Goal: Task Accomplishment & Management: Complete application form

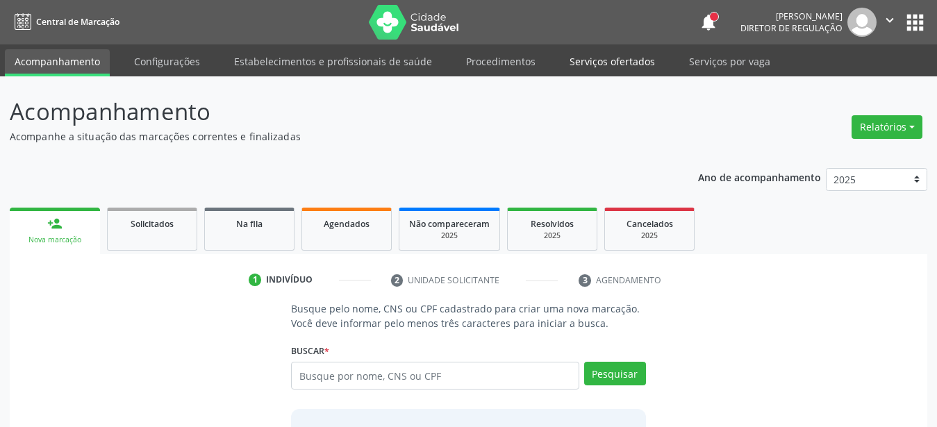
click at [609, 65] on link "Serviços ofertados" at bounding box center [612, 61] width 105 height 24
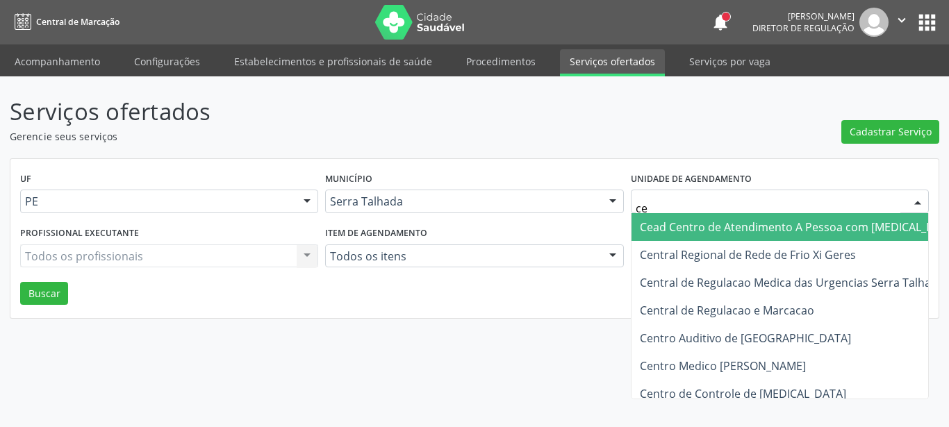
type input "c"
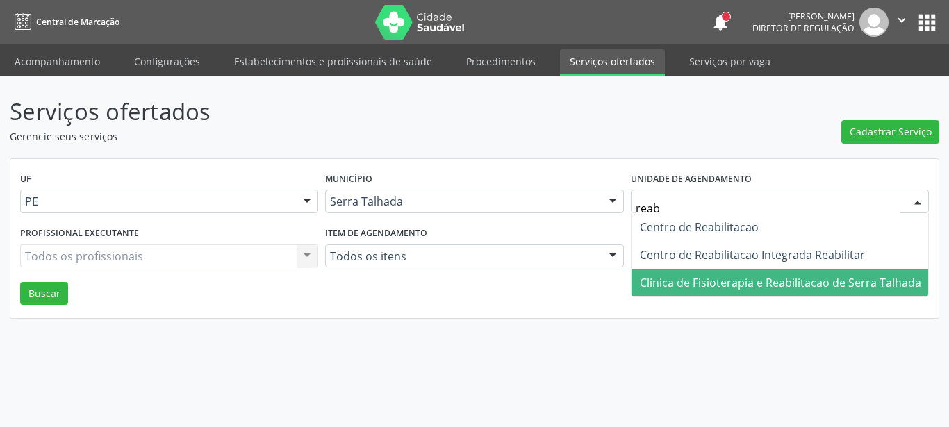
type input "reabi"
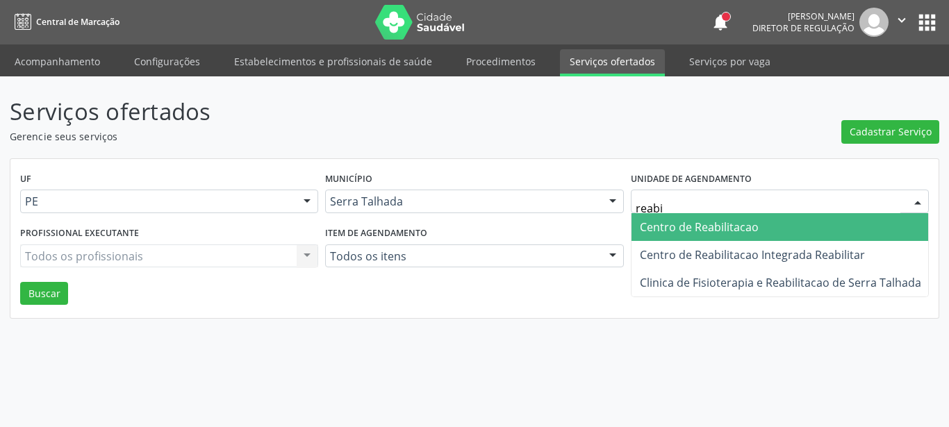
click at [769, 229] on span "Centro de Reabilitacao" at bounding box center [781, 227] width 298 height 28
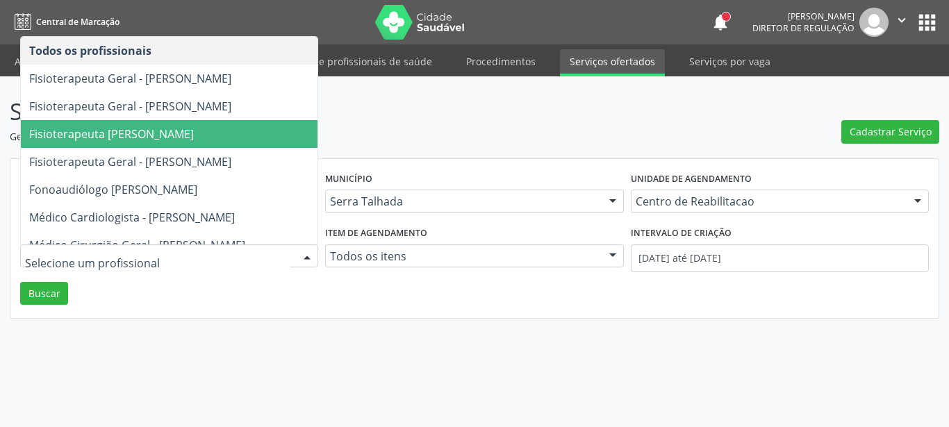
click at [194, 138] on span "Fisioterapeuta Geral - Diego Carvalho de Araujo" at bounding box center [111, 133] width 165 height 15
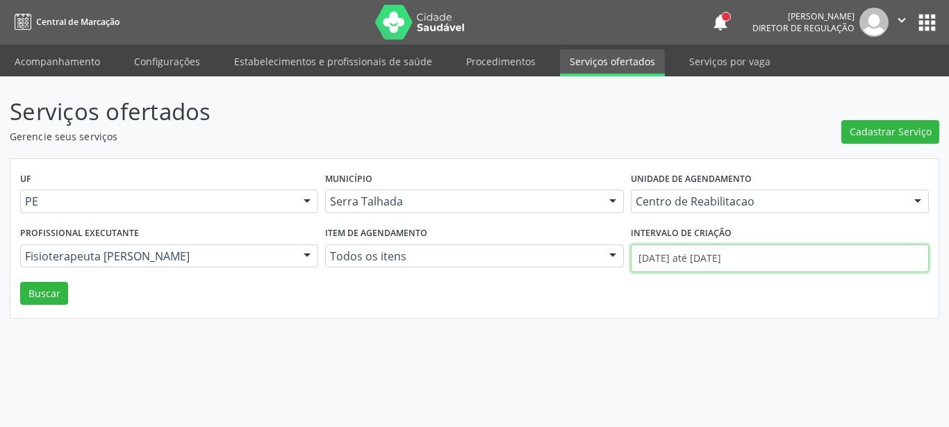
click at [659, 262] on input "01/09/2025 até 11/09/2025" at bounding box center [780, 259] width 298 height 28
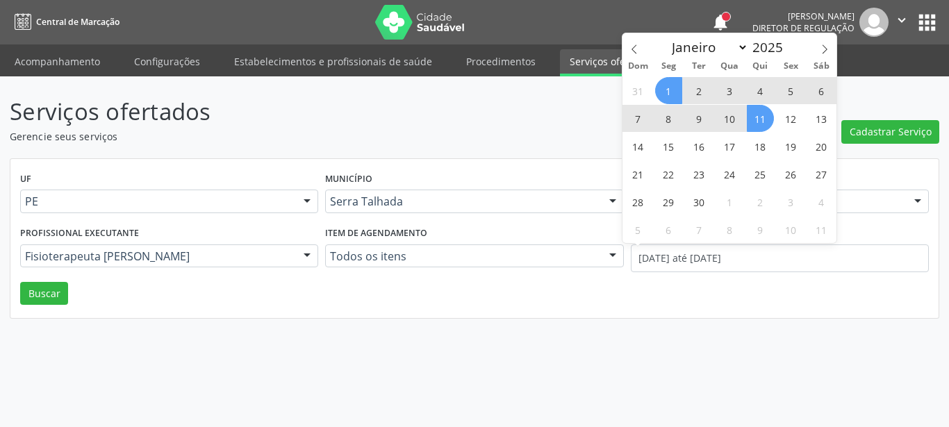
click at [668, 88] on span "1" at bounding box center [668, 90] width 27 height 27
type input "01/09/2025"
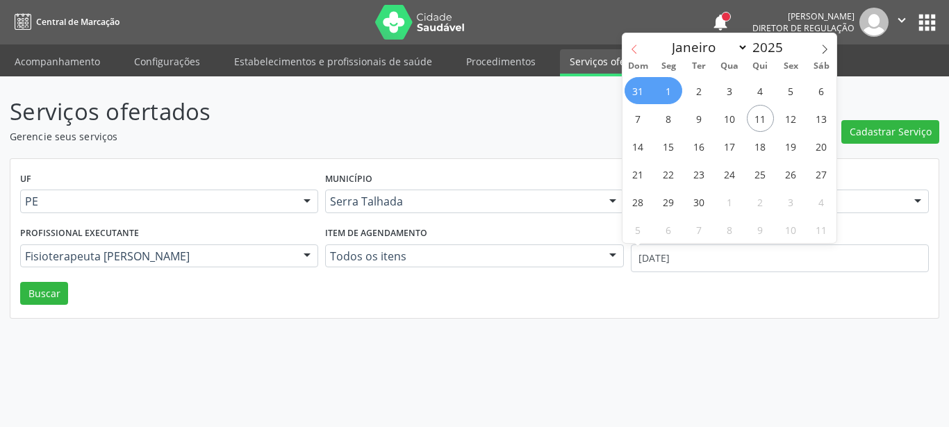
drag, startPoint x: 639, startPoint y: 33, endPoint x: 638, endPoint y: 45, distance: 11.9
click at [639, 35] on span at bounding box center [635, 45] width 24 height 24
select select "7"
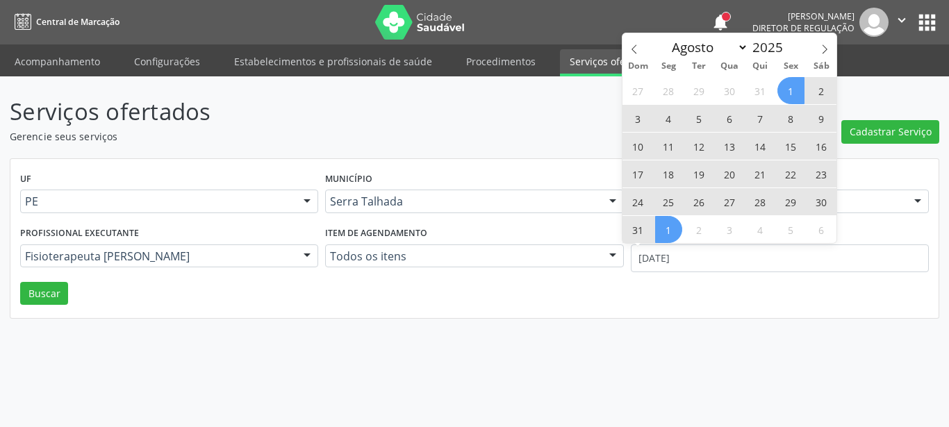
click at [804, 87] on span "1" at bounding box center [791, 90] width 27 height 27
select select "8"
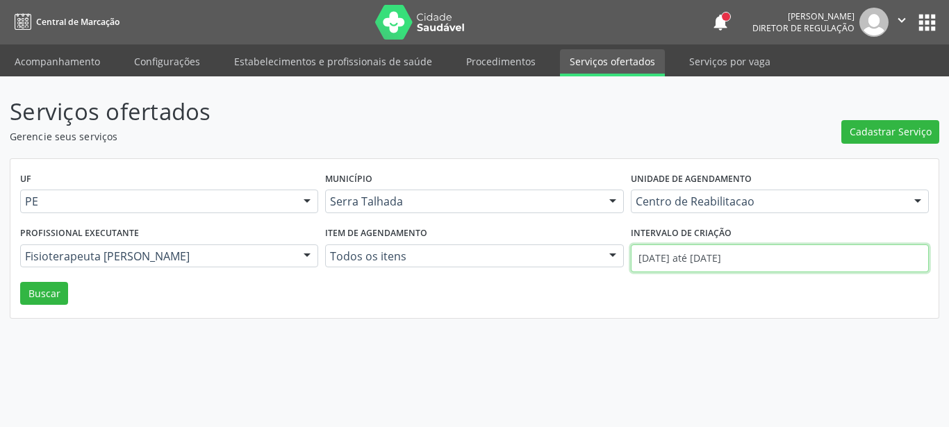
click at [699, 249] on input "01/08/2025 até 01/09/2025" at bounding box center [780, 259] width 298 height 28
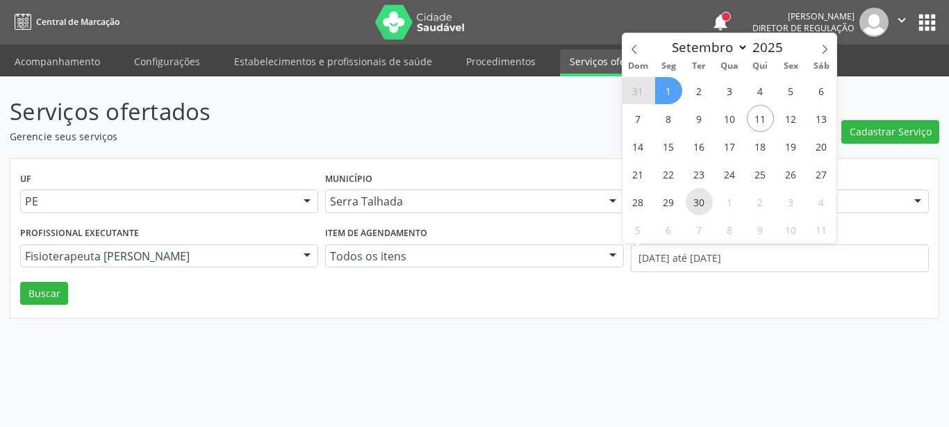
click at [695, 194] on span "30" at bounding box center [699, 201] width 27 height 27
type input "30/09/2025"
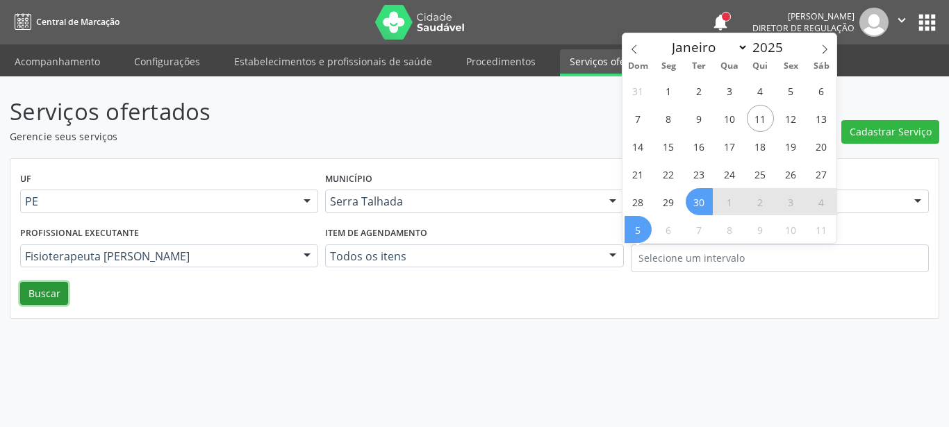
click at [38, 293] on button "Buscar" at bounding box center [44, 294] width 48 height 24
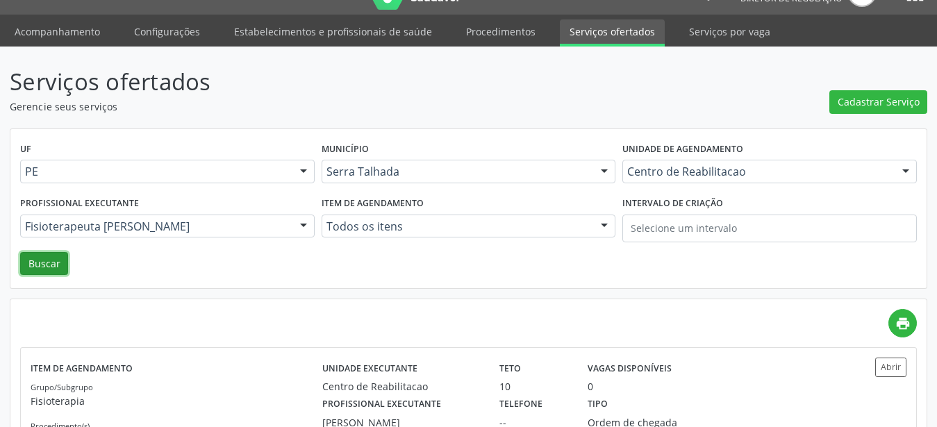
scroll to position [96, 0]
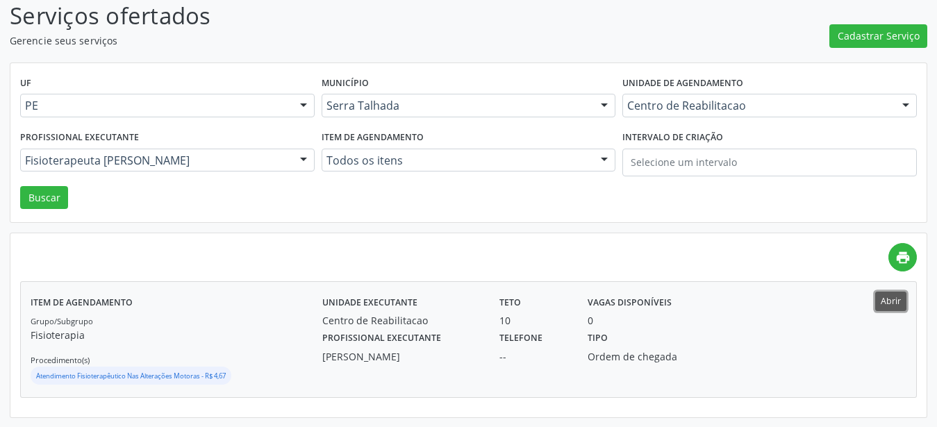
click at [892, 303] on button "Abrir" at bounding box center [891, 301] width 31 height 19
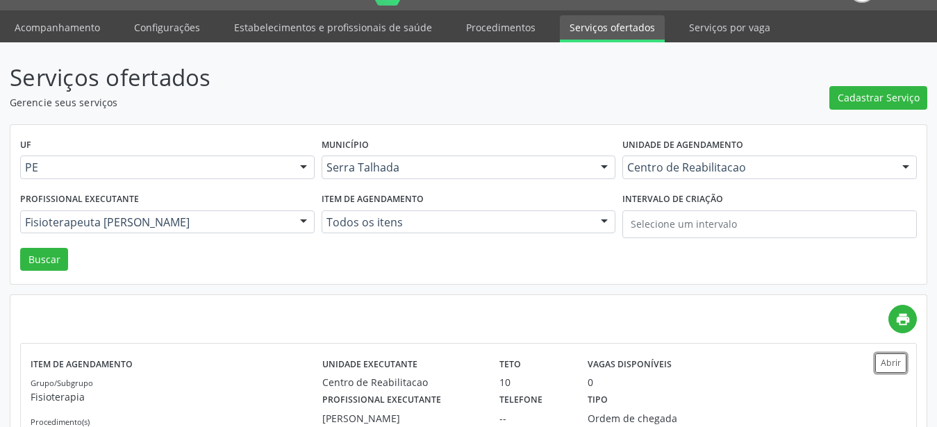
scroll to position [0, 0]
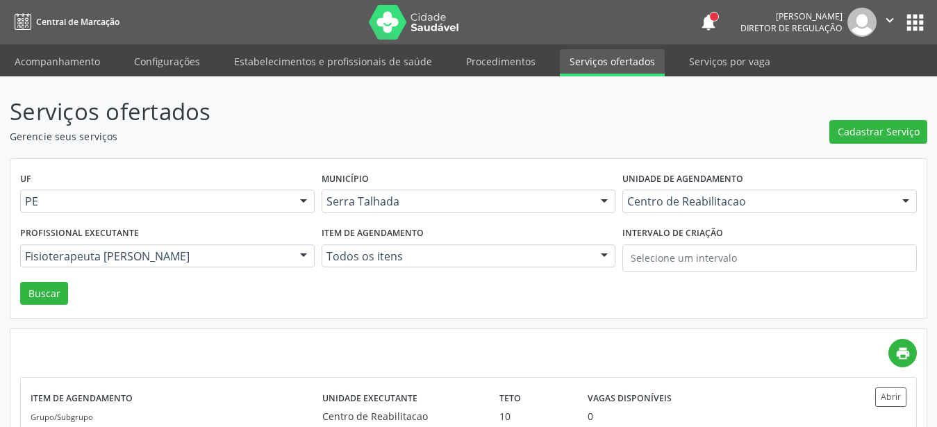
click at [920, 25] on button "apps" at bounding box center [915, 22] width 24 height 24
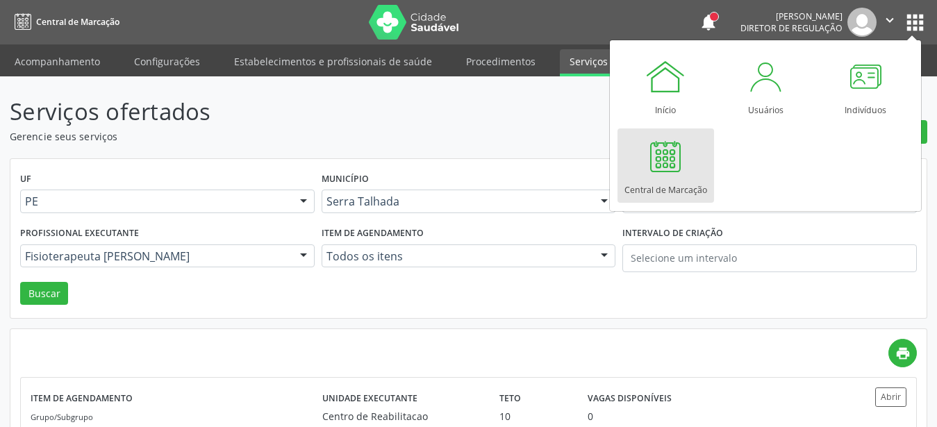
click at [684, 167] on div at bounding box center [666, 156] width 42 height 42
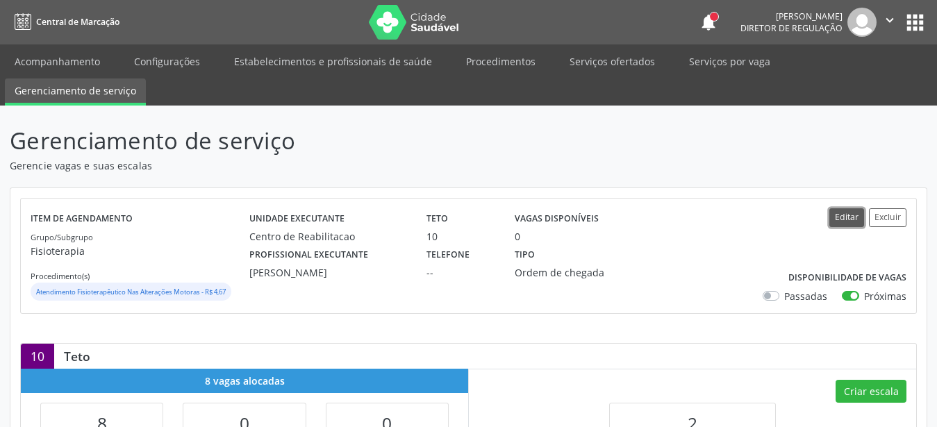
click at [858, 219] on button "Editar" at bounding box center [847, 217] width 35 height 19
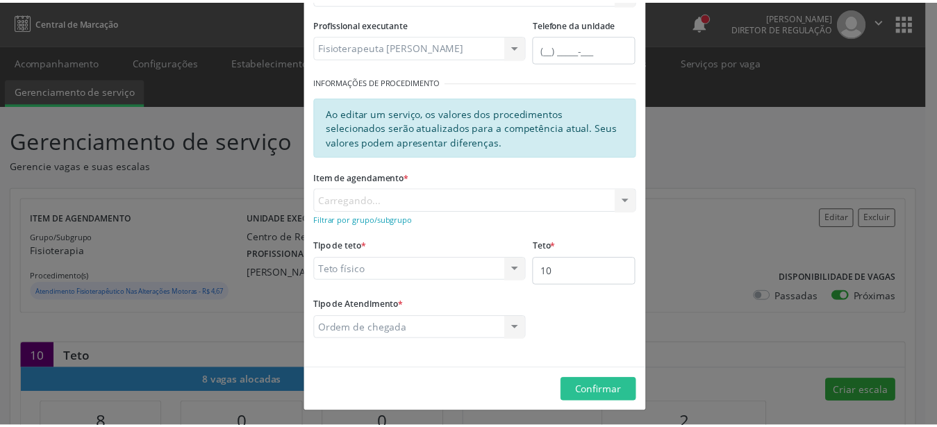
scroll to position [184, 0]
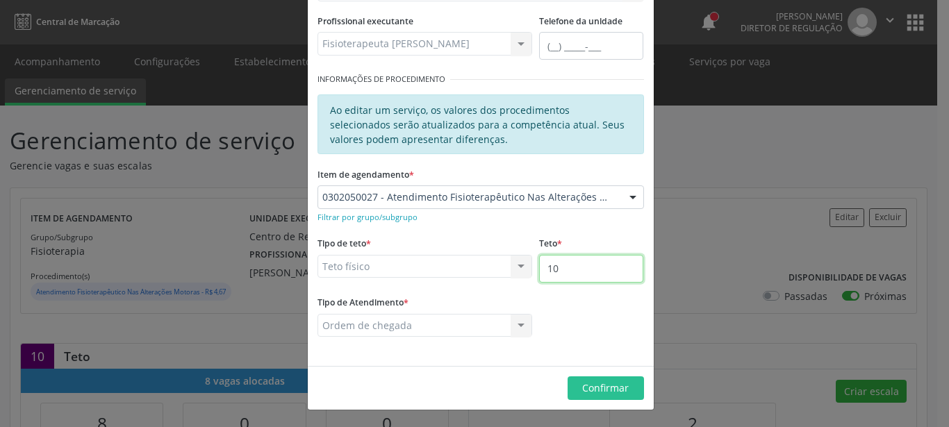
click at [573, 274] on input "10" at bounding box center [591, 269] width 104 height 28
type input "1"
type input "3"
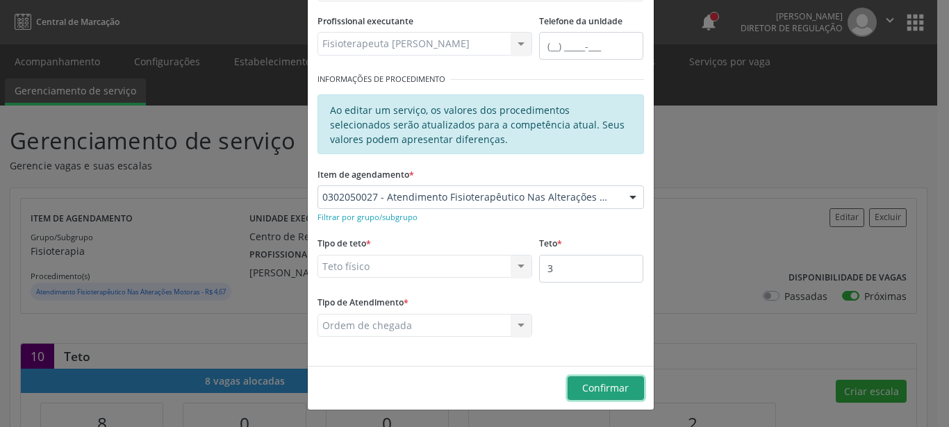
click at [611, 386] on span "Confirmar" at bounding box center [605, 387] width 47 height 13
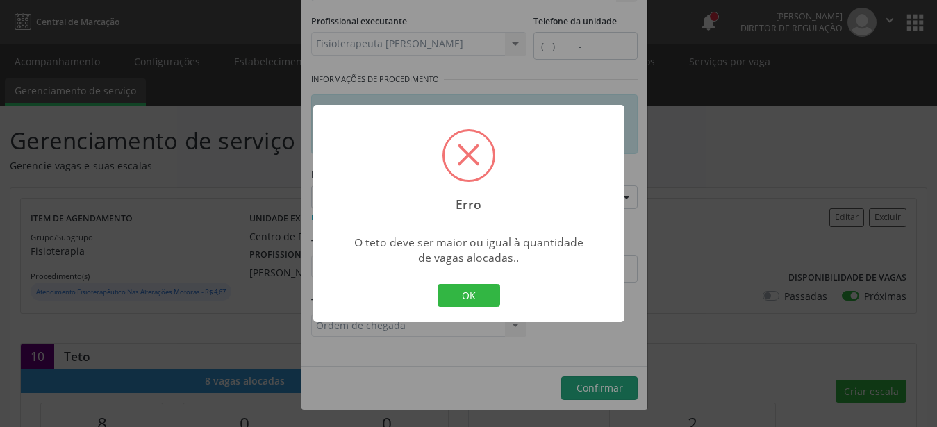
click at [468, 304] on button "OK" at bounding box center [469, 296] width 63 height 24
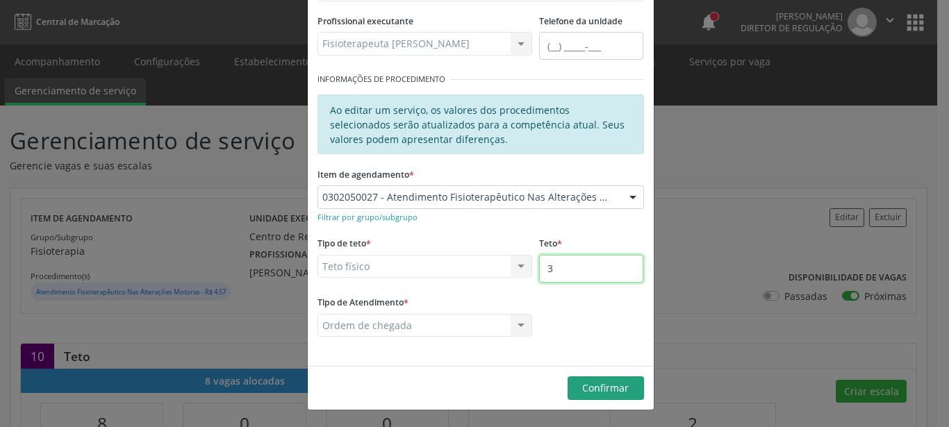
click at [559, 277] on input "3" at bounding box center [591, 269] width 104 height 28
type input "13"
click at [602, 389] on span "Confirmar" at bounding box center [605, 387] width 47 height 13
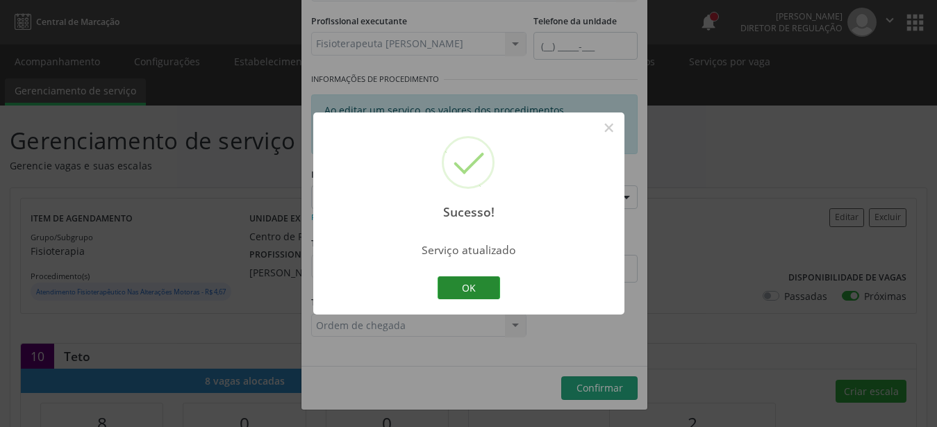
click at [486, 291] on button "OK" at bounding box center [469, 289] width 63 height 24
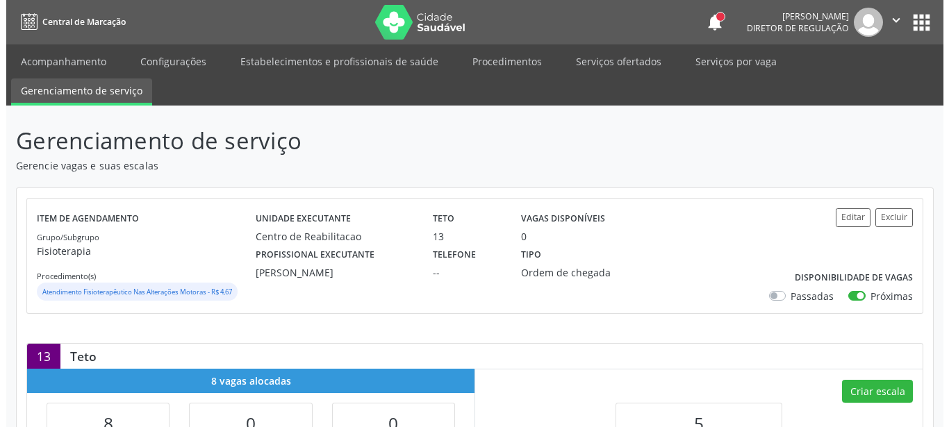
scroll to position [142, 0]
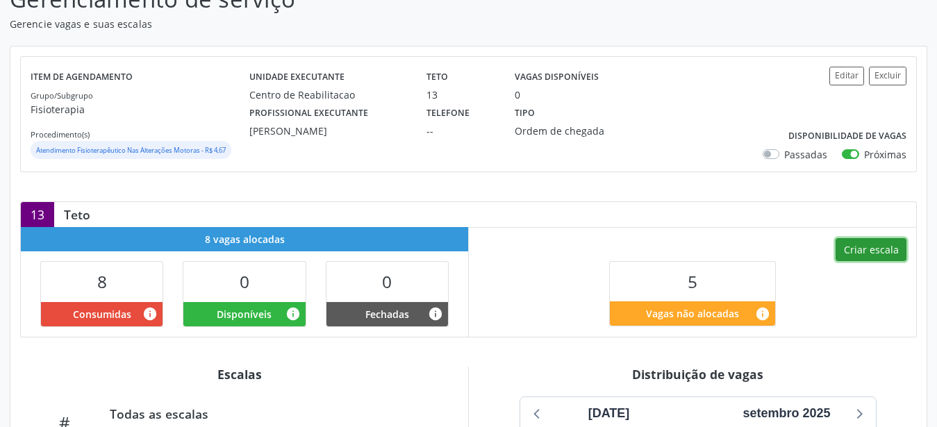
click at [887, 248] on button "Criar escala" at bounding box center [871, 250] width 71 height 24
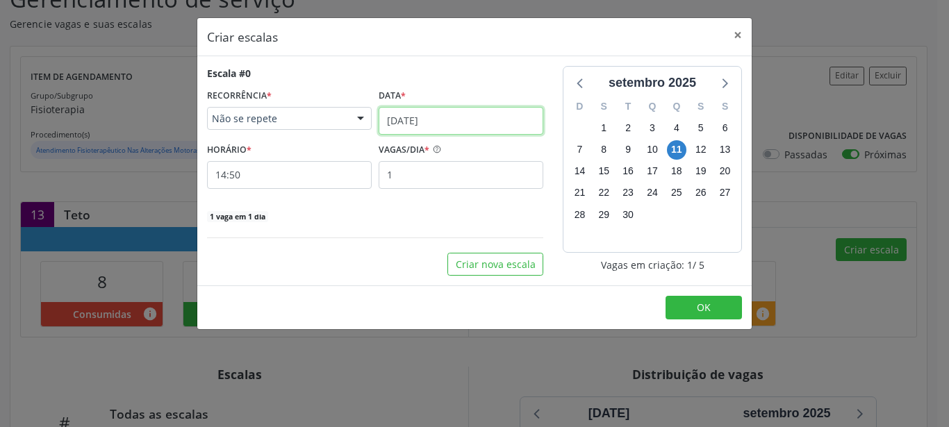
click at [443, 118] on input "11[DATE]" at bounding box center [461, 121] width 165 height 28
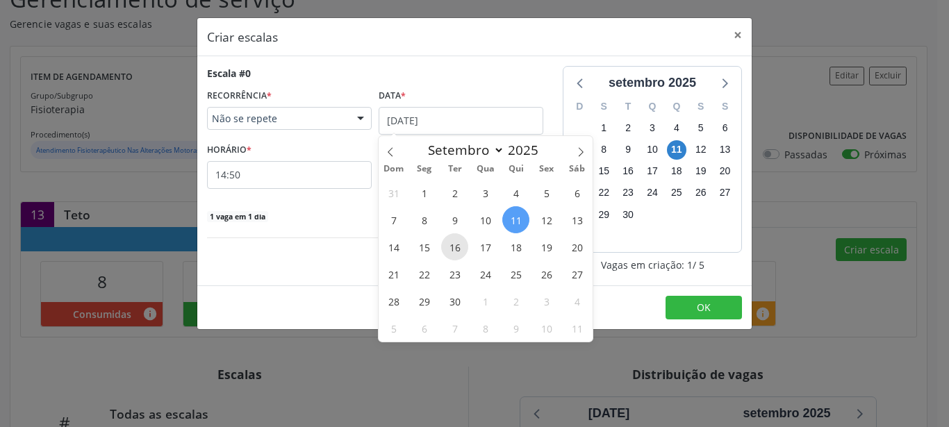
click at [456, 244] on span "16" at bounding box center [454, 246] width 27 height 27
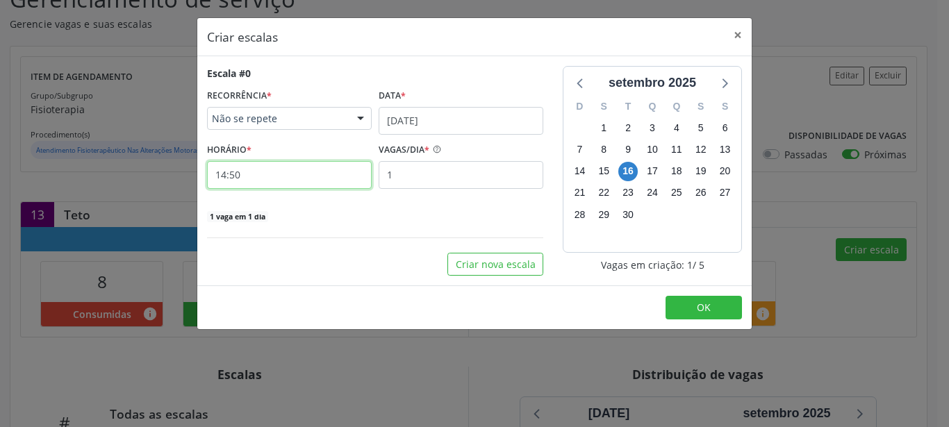
click at [249, 173] on input "14:50" at bounding box center [289, 175] width 165 height 28
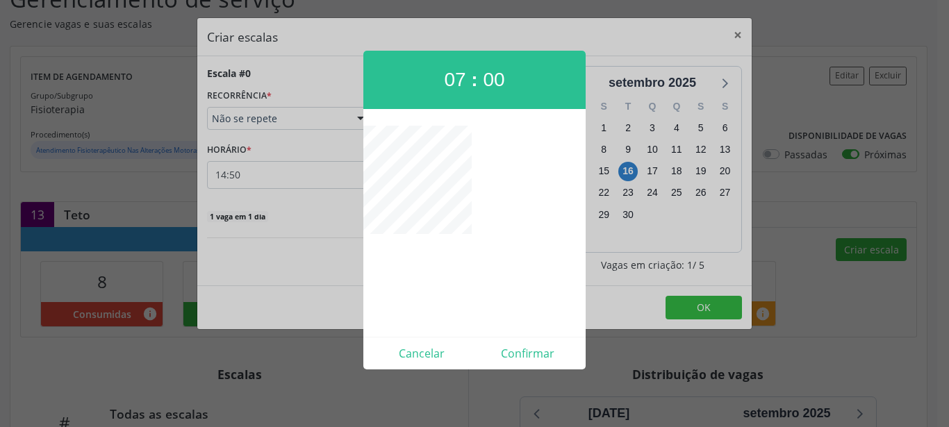
click at [608, 299] on div at bounding box center [474, 213] width 949 height 427
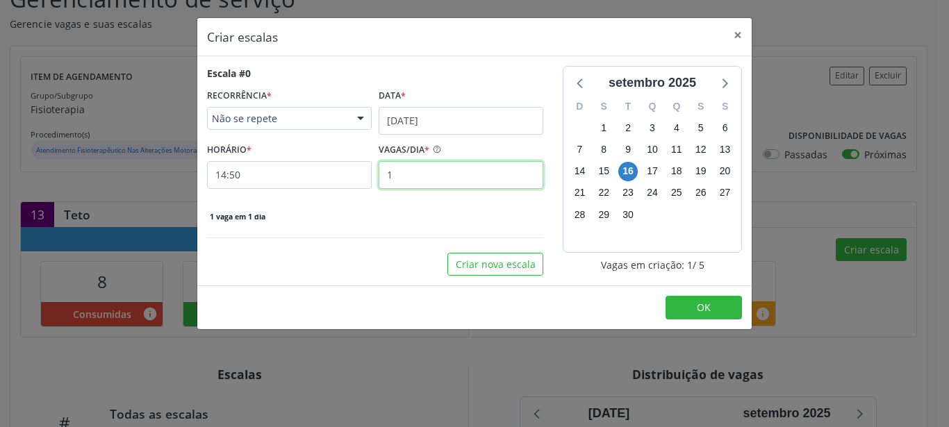
click at [411, 177] on input "1" at bounding box center [461, 175] width 165 height 28
type input "3"
click at [705, 306] on span "OK" at bounding box center [704, 307] width 14 height 13
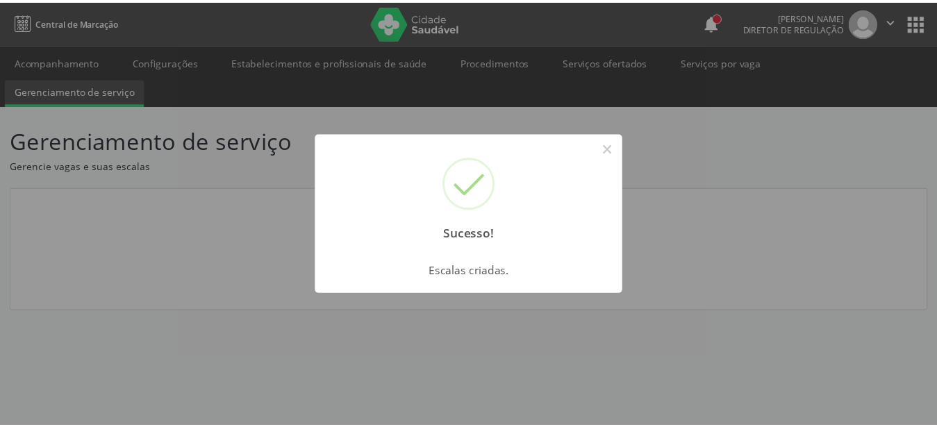
scroll to position [0, 0]
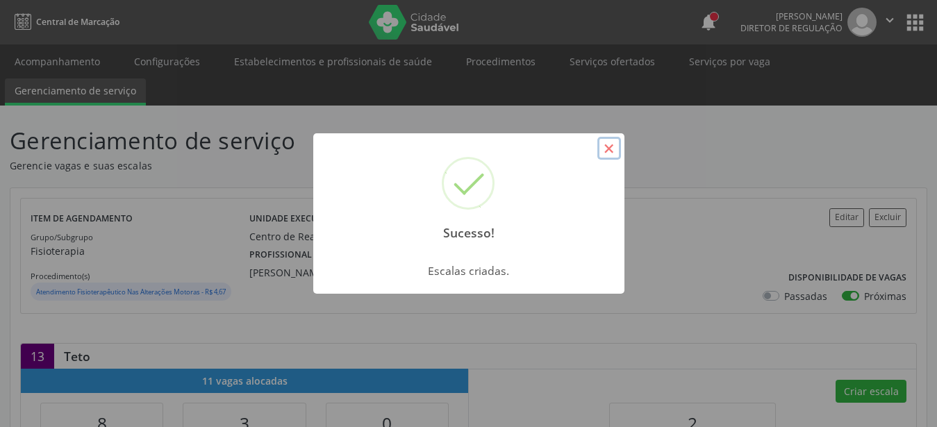
click at [600, 147] on button "×" at bounding box center [610, 149] width 24 height 24
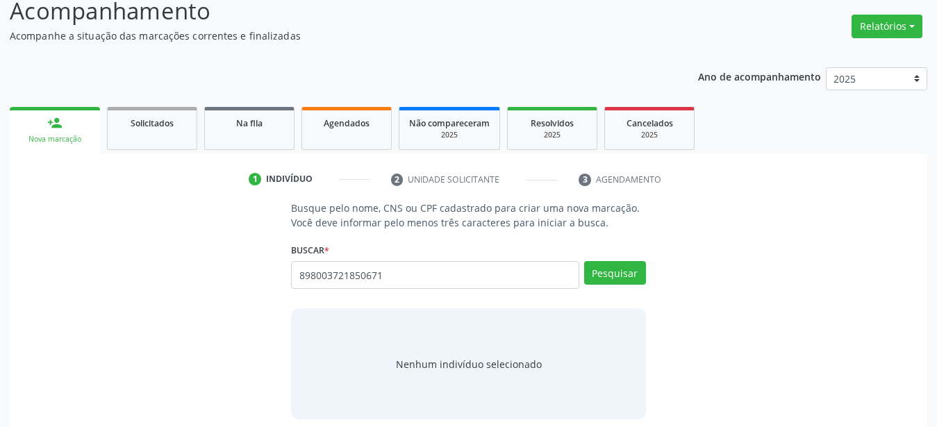
scroll to position [113, 0]
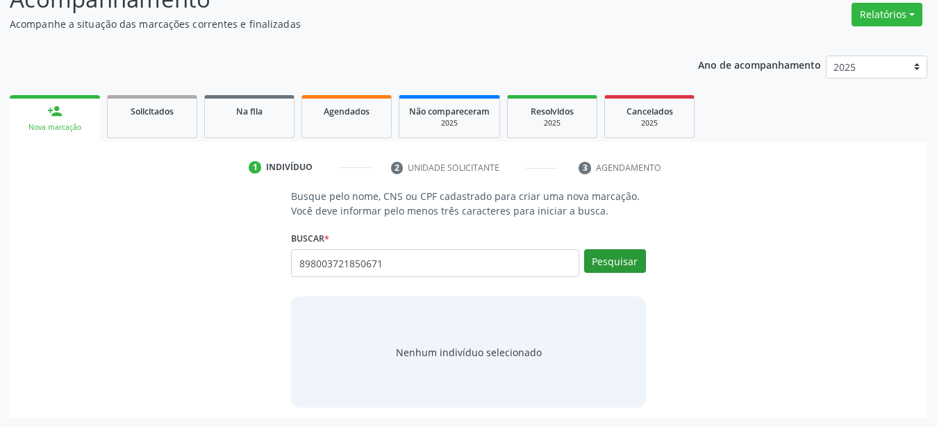
type input "898003721850671"
drag, startPoint x: 628, startPoint y: 265, endPoint x: 596, endPoint y: 276, distance: 33.8
click at [625, 265] on button "Pesquisar" at bounding box center [615, 261] width 62 height 24
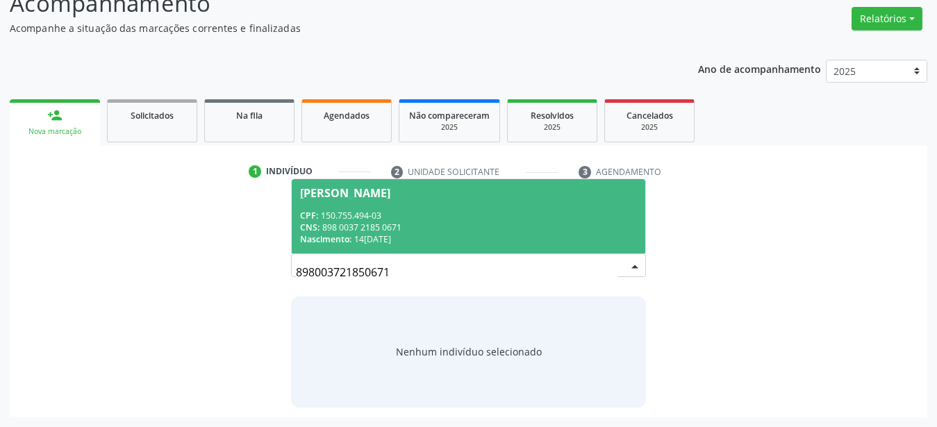
scroll to position [108, 0]
drag, startPoint x: 360, startPoint y: 215, endPoint x: 349, endPoint y: 226, distance: 15.2
click at [361, 215] on div "CPF: 150.755.494-03" at bounding box center [468, 217] width 337 height 12
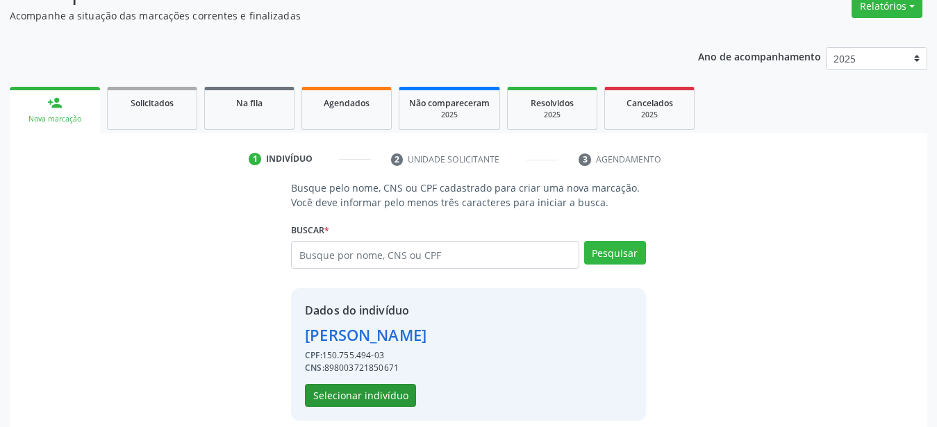
scroll to position [134, 0]
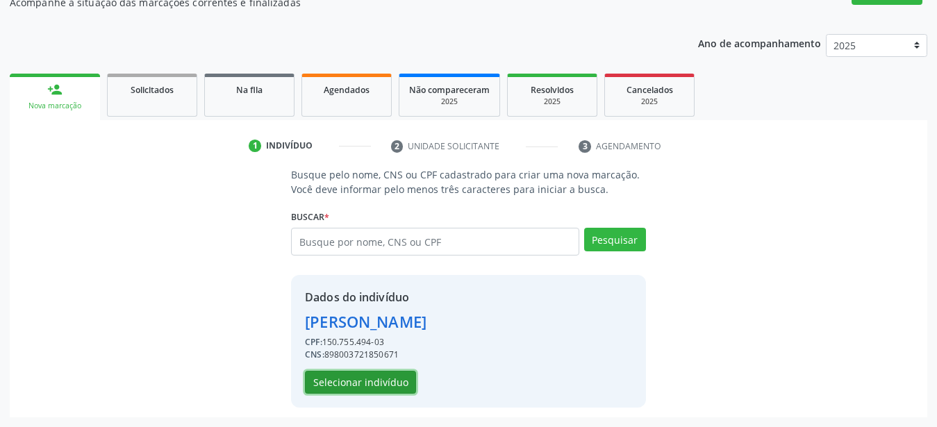
drag, startPoint x: 377, startPoint y: 379, endPoint x: 225, endPoint y: 288, distance: 177.3
click at [379, 379] on button "Selecionar indivíduo" at bounding box center [360, 383] width 111 height 24
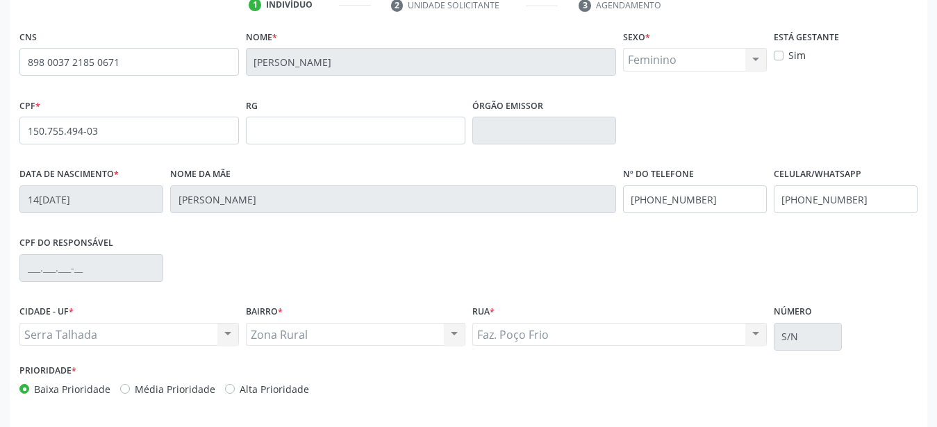
scroll to position [276, 0]
drag, startPoint x: 875, startPoint y: 202, endPoint x: 641, endPoint y: 208, distance: 234.3
click at [774, 208] on input "[PHONE_NUMBER]" at bounding box center [846, 199] width 144 height 28
drag, startPoint x: 711, startPoint y: 197, endPoint x: 455, endPoint y: 185, distance: 256.0
click at [623, 185] on input "[PHONE_NUMBER]" at bounding box center [695, 199] width 144 height 28
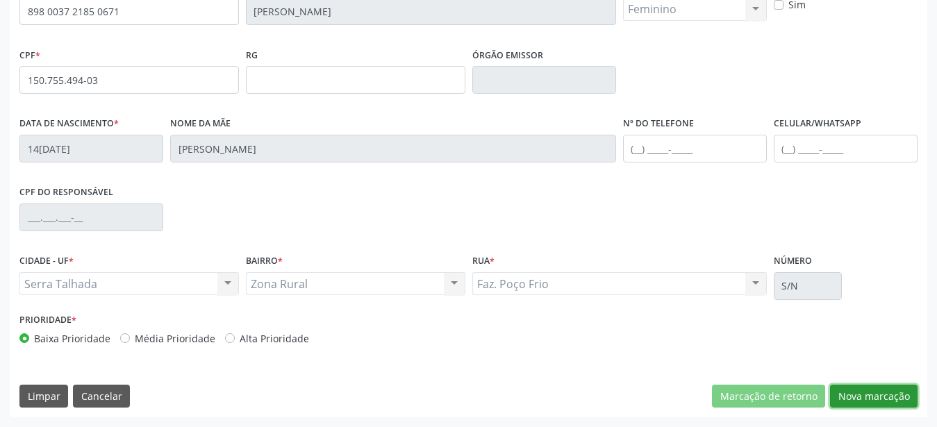
click at [892, 394] on button "Nova marcação" at bounding box center [874, 397] width 88 height 24
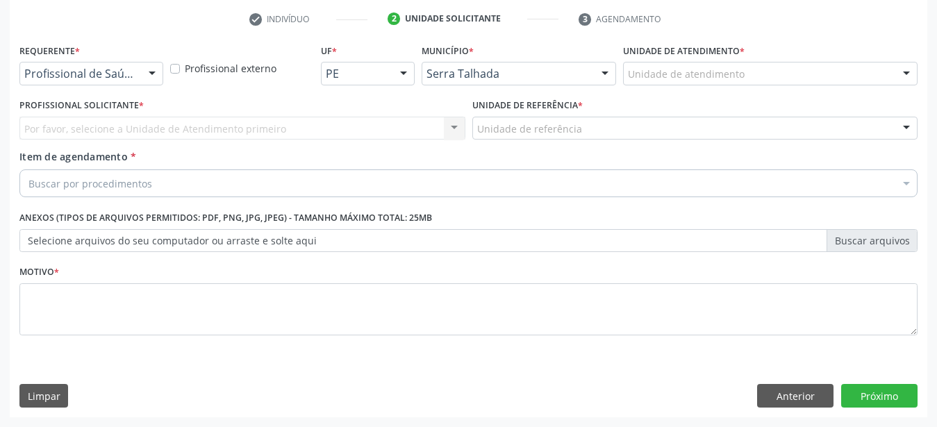
scroll to position [272, 0]
drag, startPoint x: 65, startPoint y: 65, endPoint x: 58, endPoint y: 74, distance: 11.3
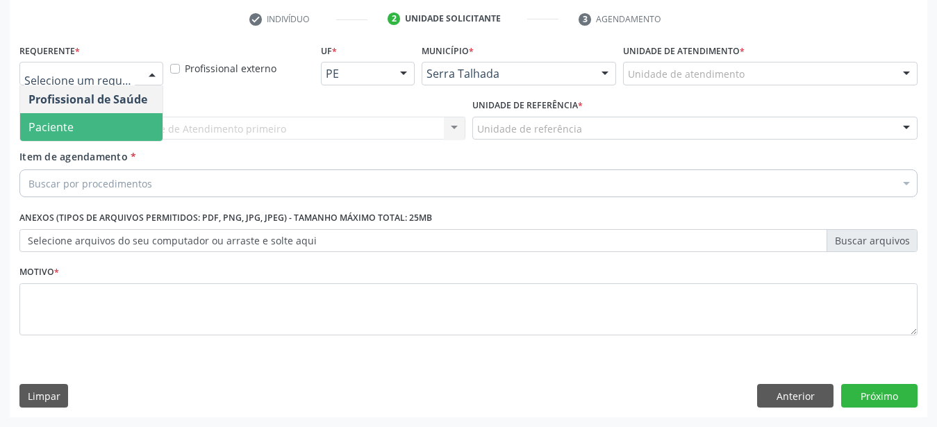
click at [48, 120] on span "Paciente" at bounding box center [50, 127] width 45 height 15
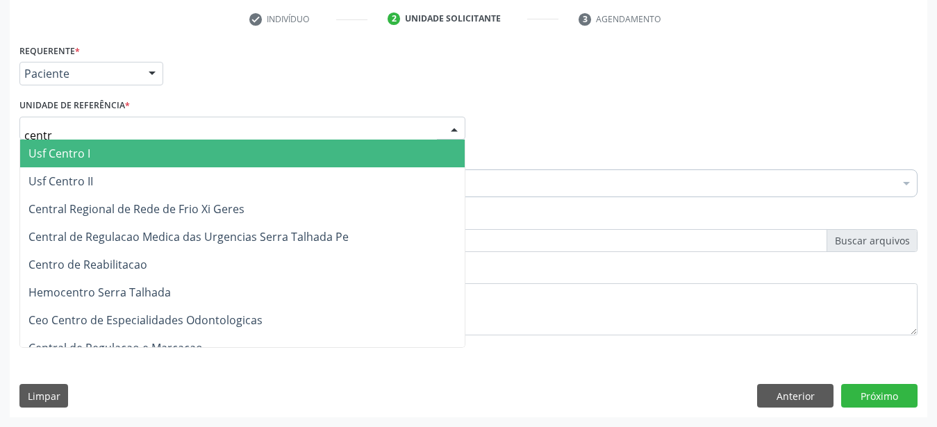
type input "centro"
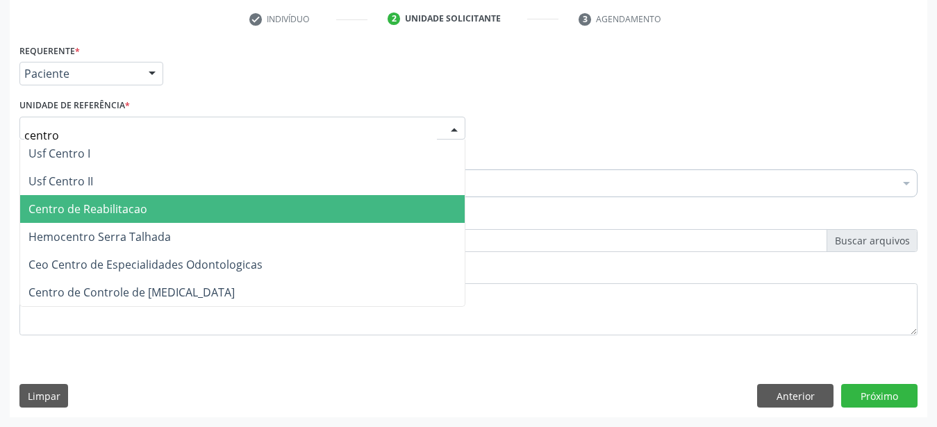
click at [101, 202] on span "Centro de Reabilitacao" at bounding box center [87, 209] width 119 height 15
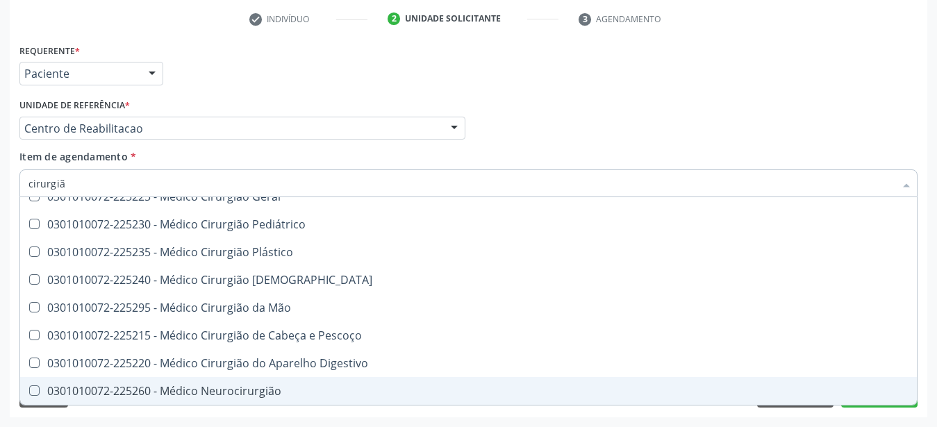
scroll to position [42, 0]
type input "cirurgião"
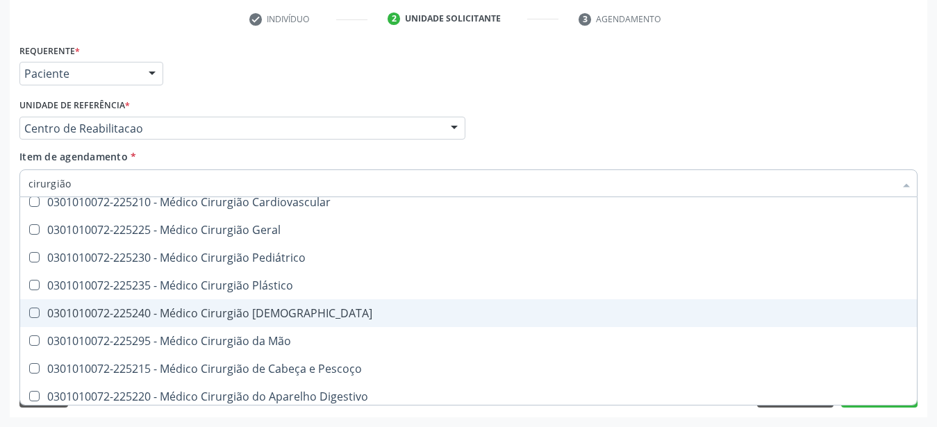
scroll to position [0, 0]
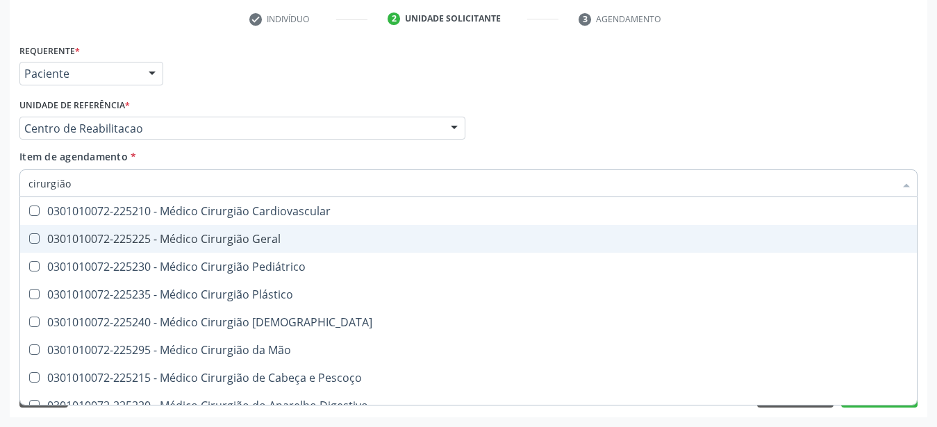
click at [285, 233] on div "0301010072-225225 - Médico Cirurgião Geral" at bounding box center [468, 238] width 880 height 11
checkbox Geral "true"
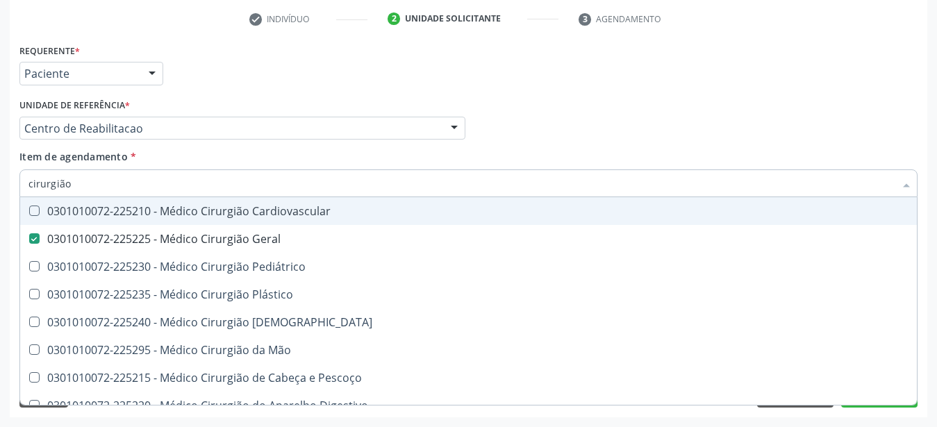
click at [553, 97] on div "Profissional Solicitante Por favor, selecione a Unidade de Atendimento primeiro…" at bounding box center [468, 122] width 905 height 54
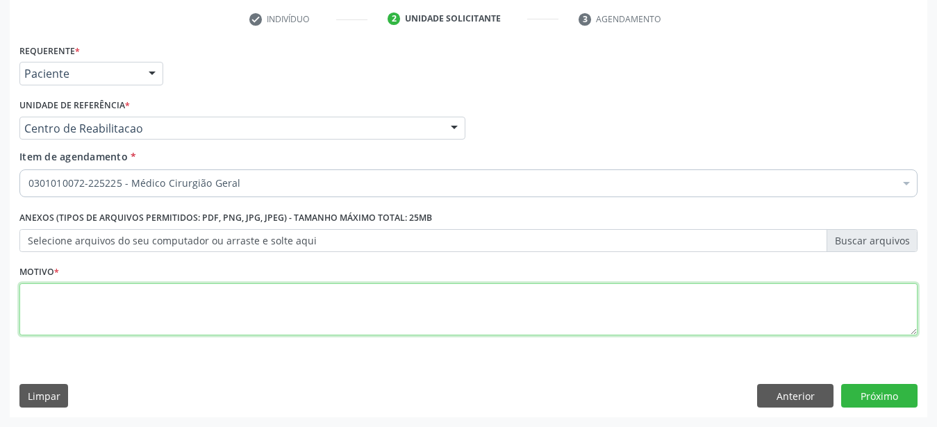
click at [155, 327] on textarea at bounding box center [468, 310] width 898 height 53
type textarea "..."
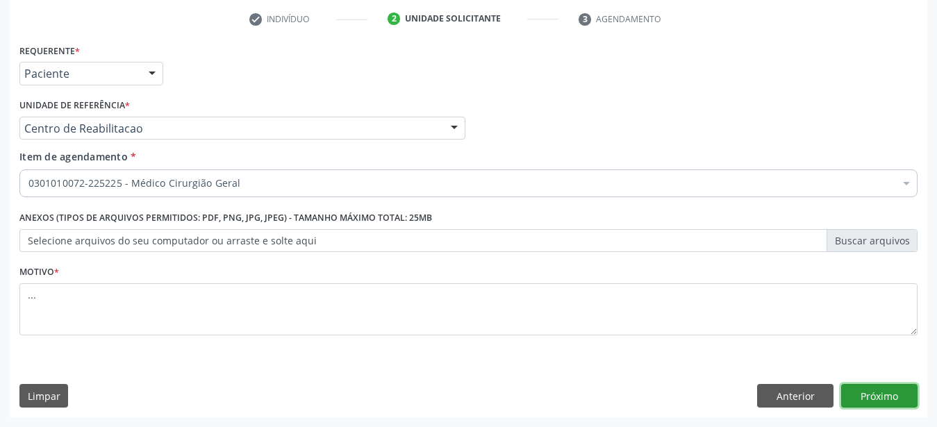
click at [885, 392] on button "Próximo" at bounding box center [879, 396] width 76 height 24
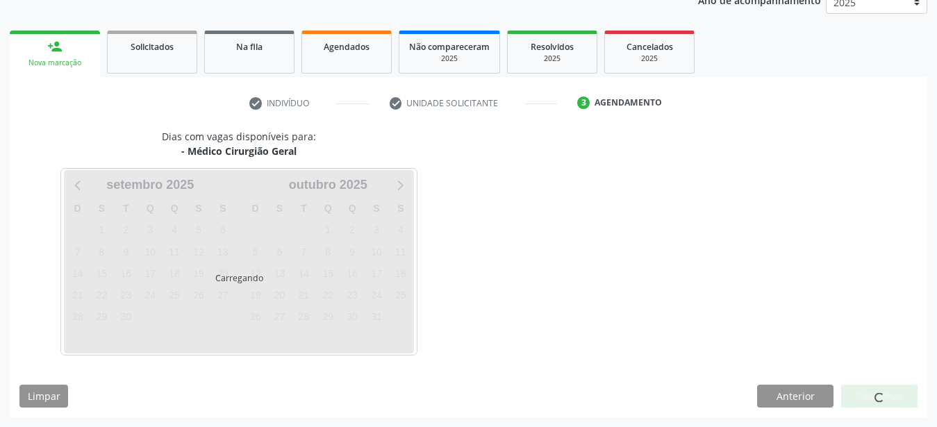
scroll to position [177, 0]
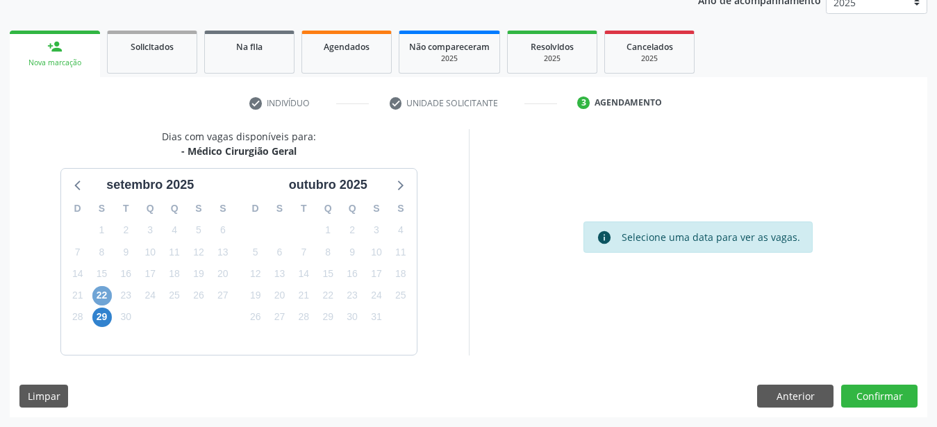
click at [95, 293] on span "22" at bounding box center [101, 295] width 19 height 19
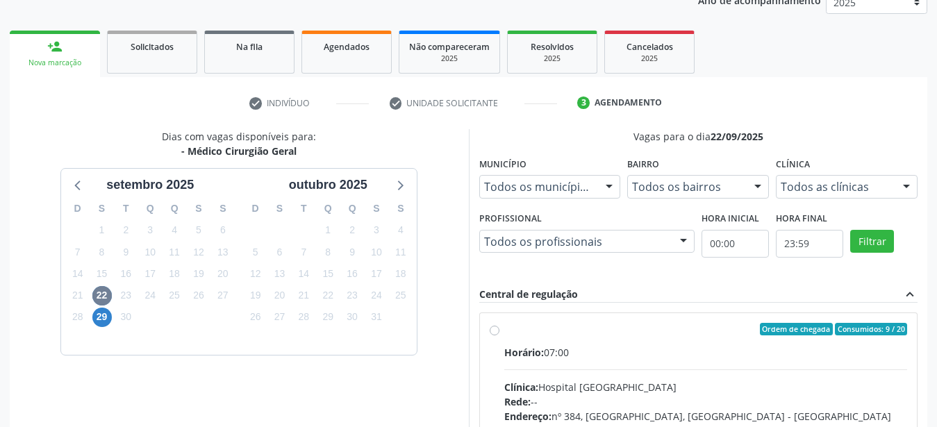
click at [498, 323] on div "Ordem de chegada Consumidos: 9 / 20 Horário: 07:00 Clínica: Hospital [GEOGRAPHI…" at bounding box center [699, 429] width 438 height 233
radio input "true"
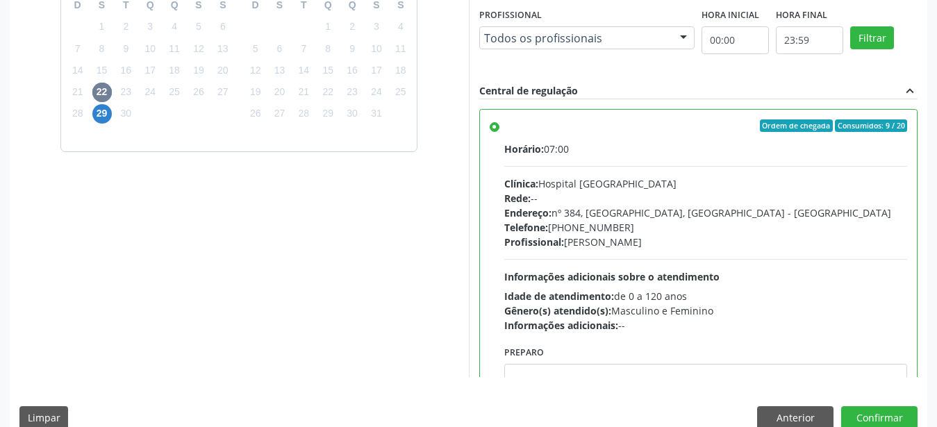
scroll to position [402, 0]
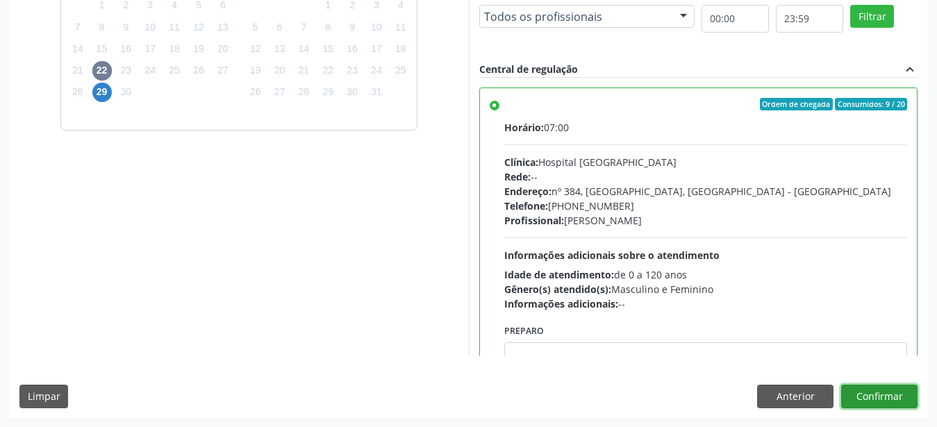
click at [864, 399] on button "Confirmar" at bounding box center [879, 397] width 76 height 24
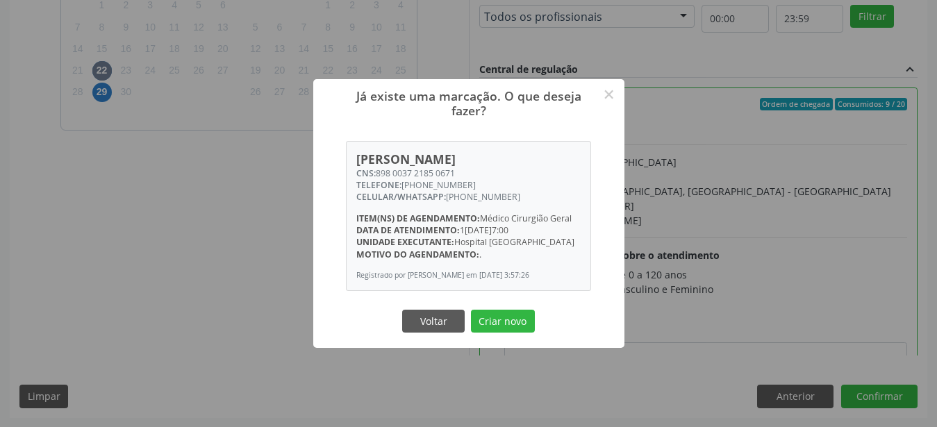
drag, startPoint x: 378, startPoint y: 167, endPoint x: 497, endPoint y: 172, distance: 119.0
click at [497, 172] on div "CNS: 898 0037 2185 0671" at bounding box center [468, 173] width 224 height 12
copy div "898 0037 2185 0671"
click at [436, 328] on button "Voltar" at bounding box center [433, 322] width 63 height 24
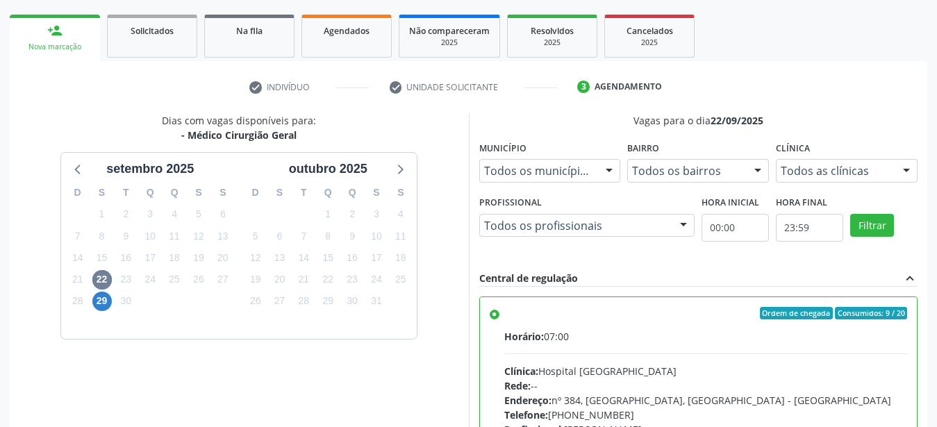
scroll to position [189, 0]
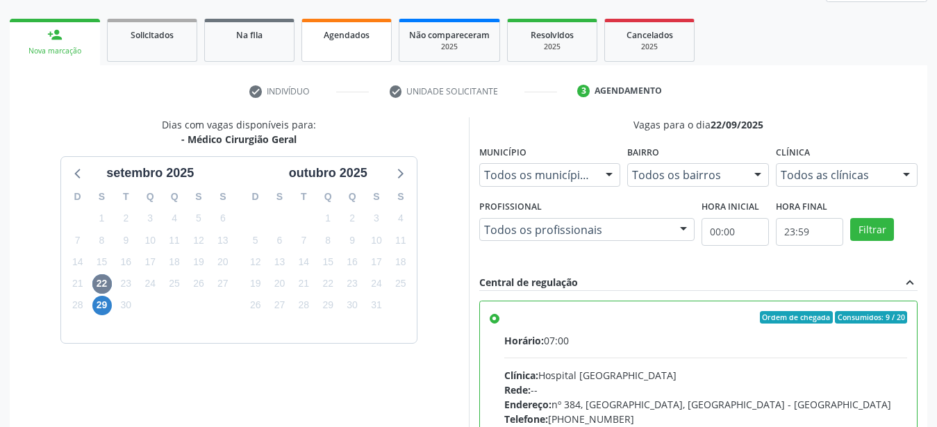
click at [333, 47] on link "Agendados" at bounding box center [347, 40] width 90 height 43
select select "8"
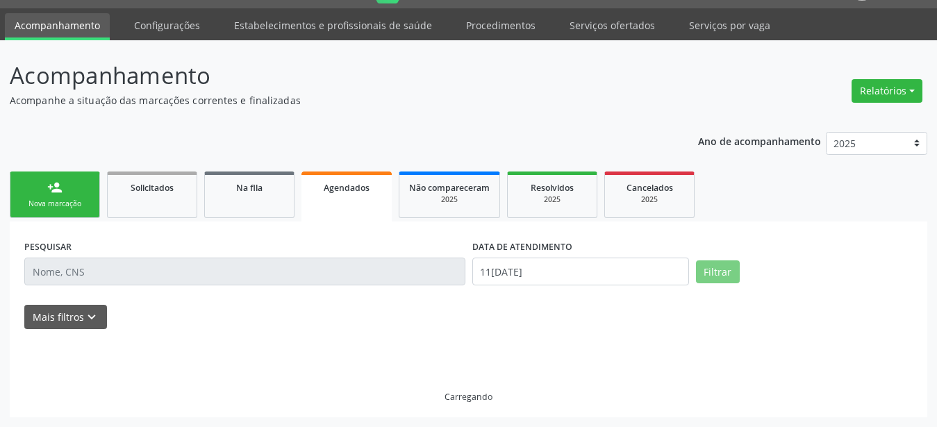
scroll to position [35, 0]
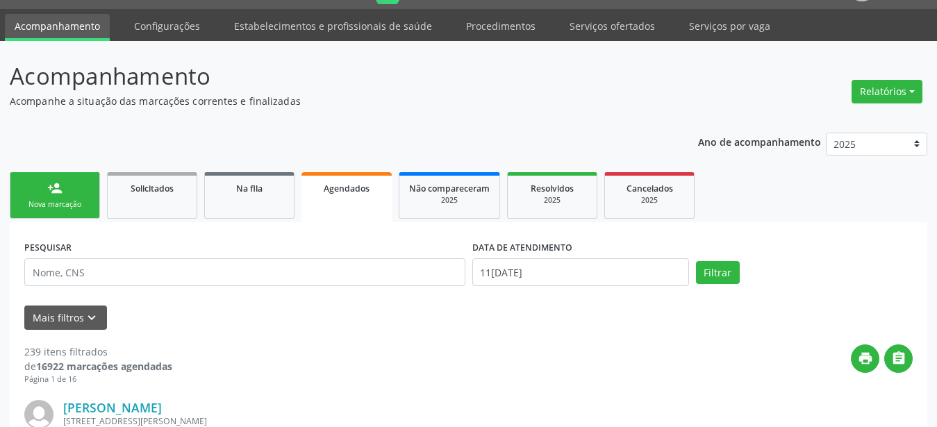
drag, startPoint x: 322, startPoint y: 190, endPoint x: 199, endPoint y: 266, distance: 144.2
click at [320, 191] on div "Agendados" at bounding box center [346, 188] width 71 height 15
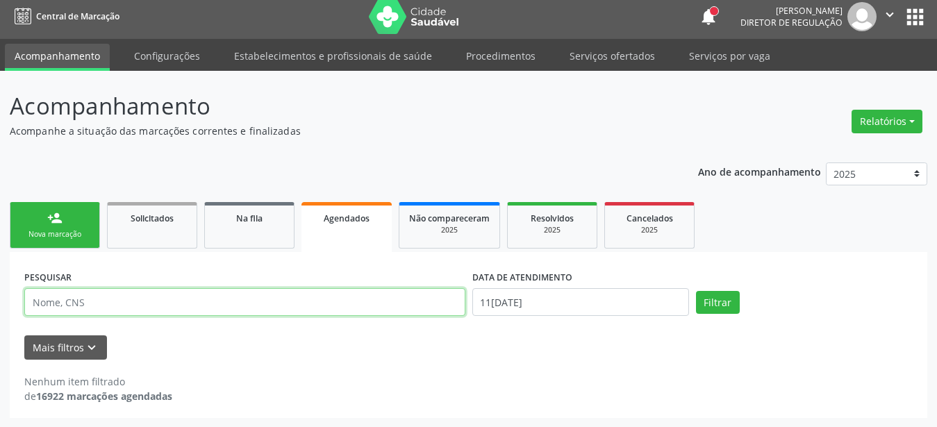
paste input "898 0037 2185 0671"
type input "898 0037 2185 0671"
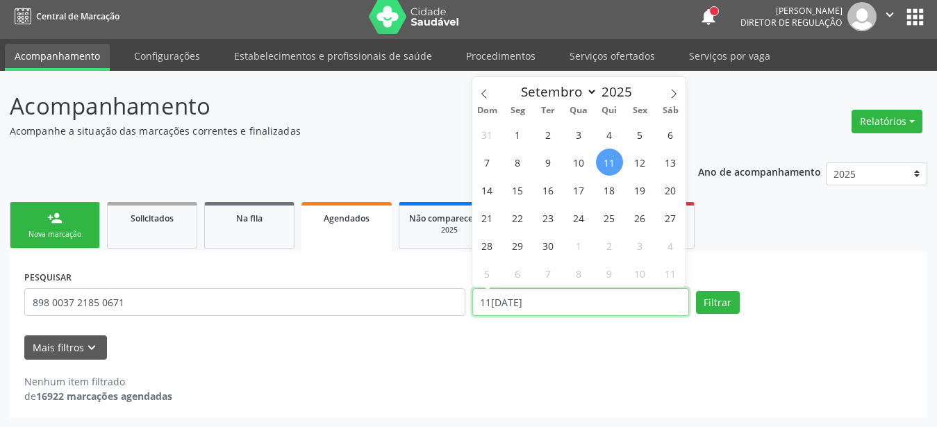
click at [539, 298] on input "11[DATE]" at bounding box center [581, 302] width 217 height 28
click at [525, 183] on span "15" at bounding box center [517, 189] width 27 height 27
type input "[DATE]"
click at [526, 182] on span "15" at bounding box center [517, 189] width 27 height 27
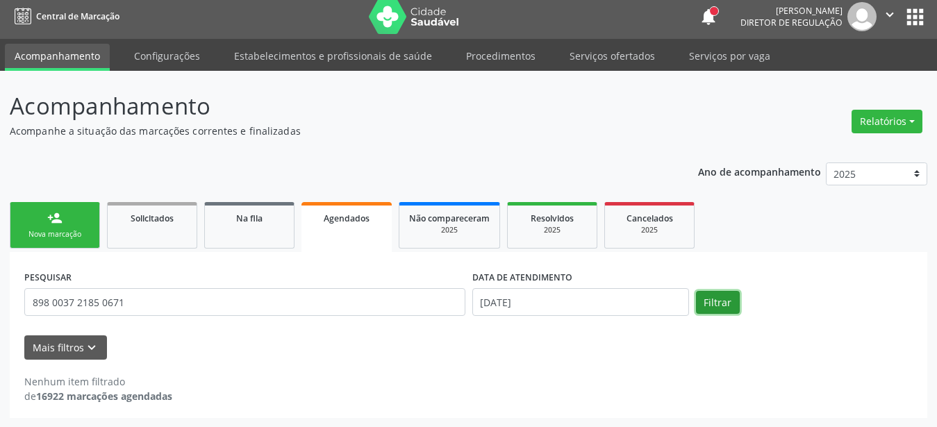
click at [729, 299] on button "Filtrar" at bounding box center [718, 303] width 44 height 24
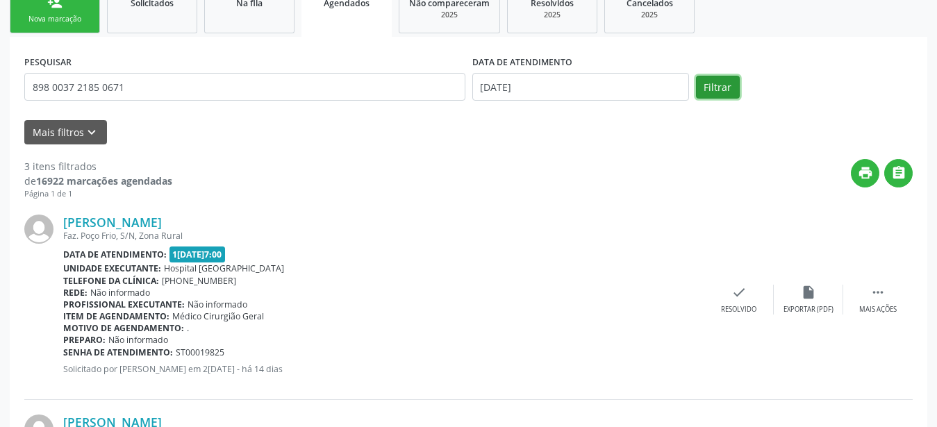
scroll to position [263, 0]
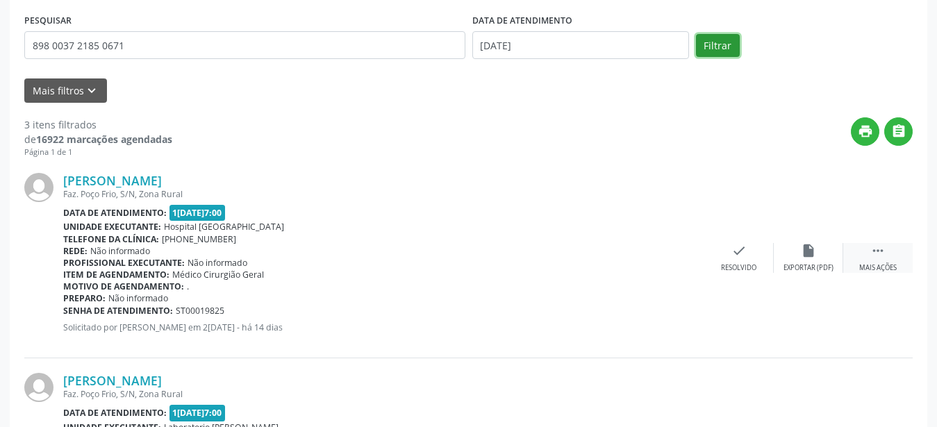
drag, startPoint x: 878, startPoint y: 249, endPoint x: 864, endPoint y: 252, distance: 14.2
click at [875, 251] on icon "" at bounding box center [878, 250] width 15 height 15
click at [628, 255] on div "print Imprimir" at bounding box center [600, 258] width 69 height 30
